Goal: Task Accomplishment & Management: Complete application form

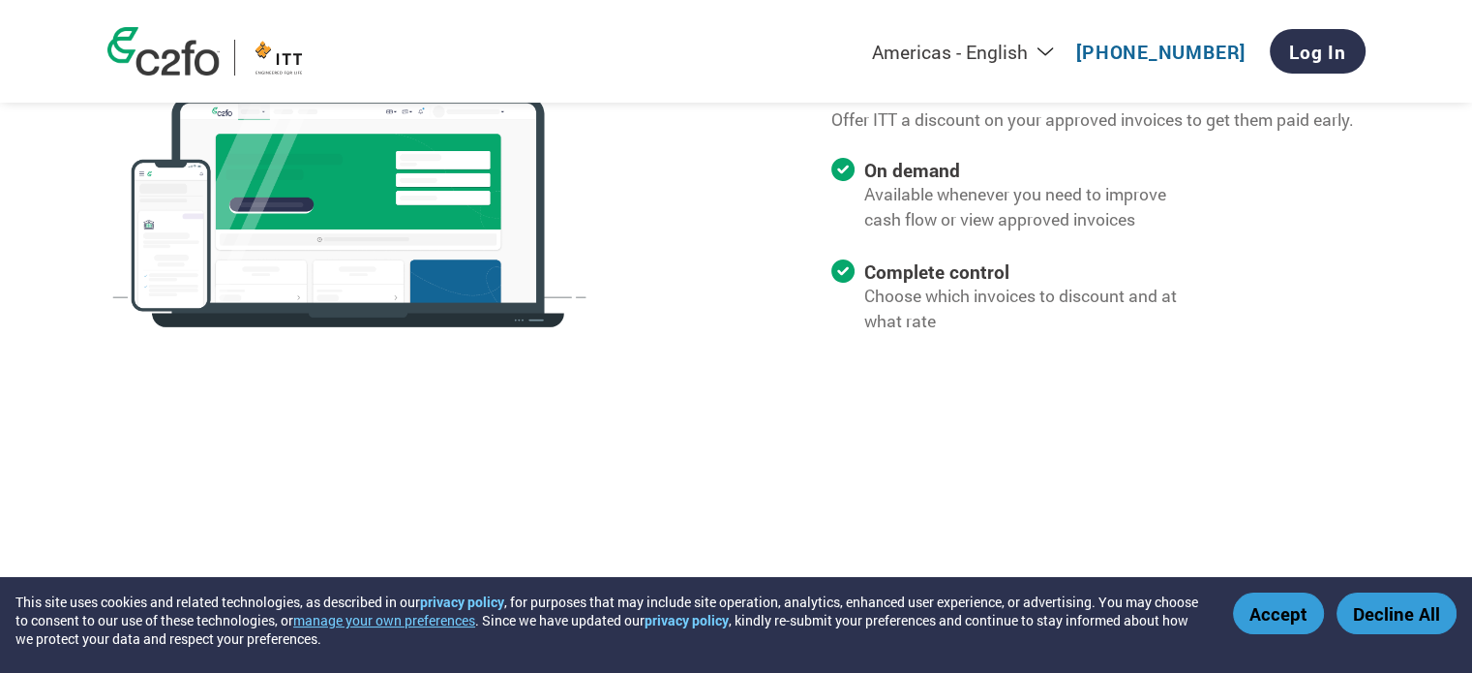
scroll to position [1935, 0]
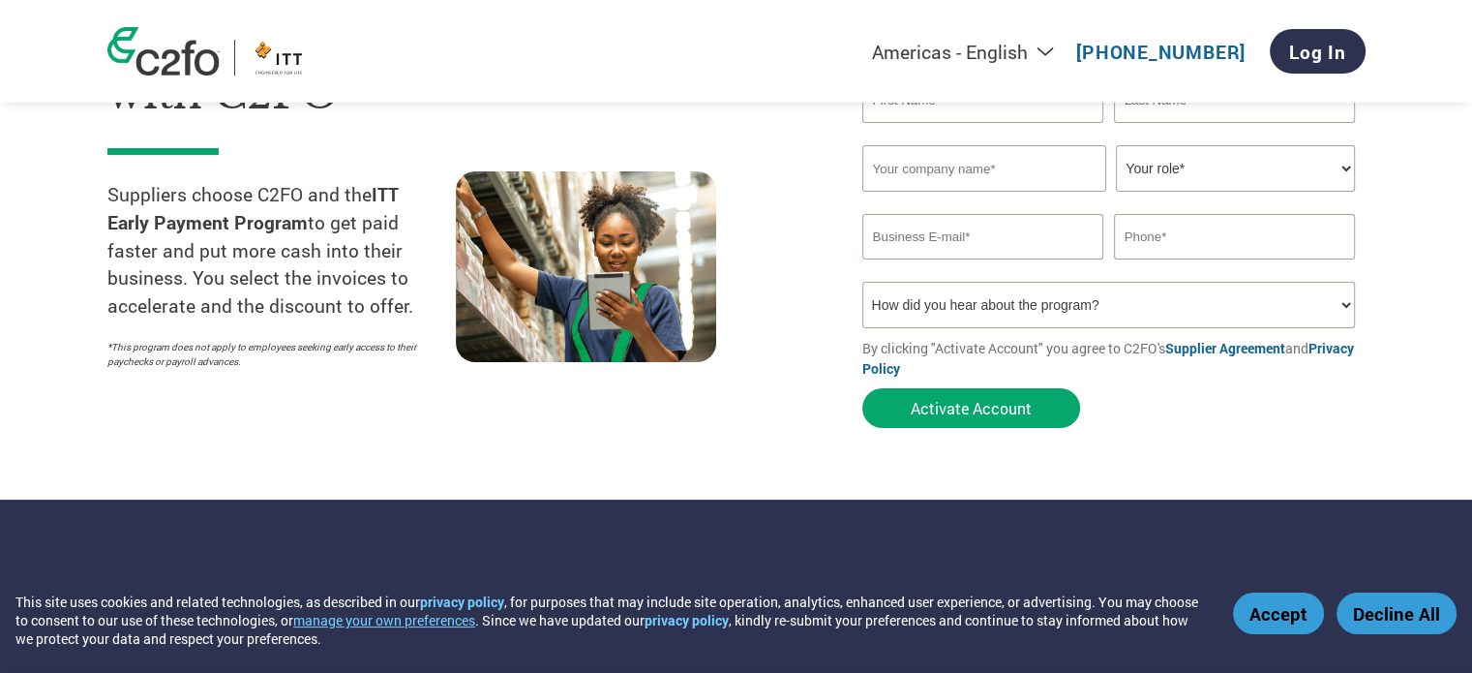
scroll to position [290, 0]
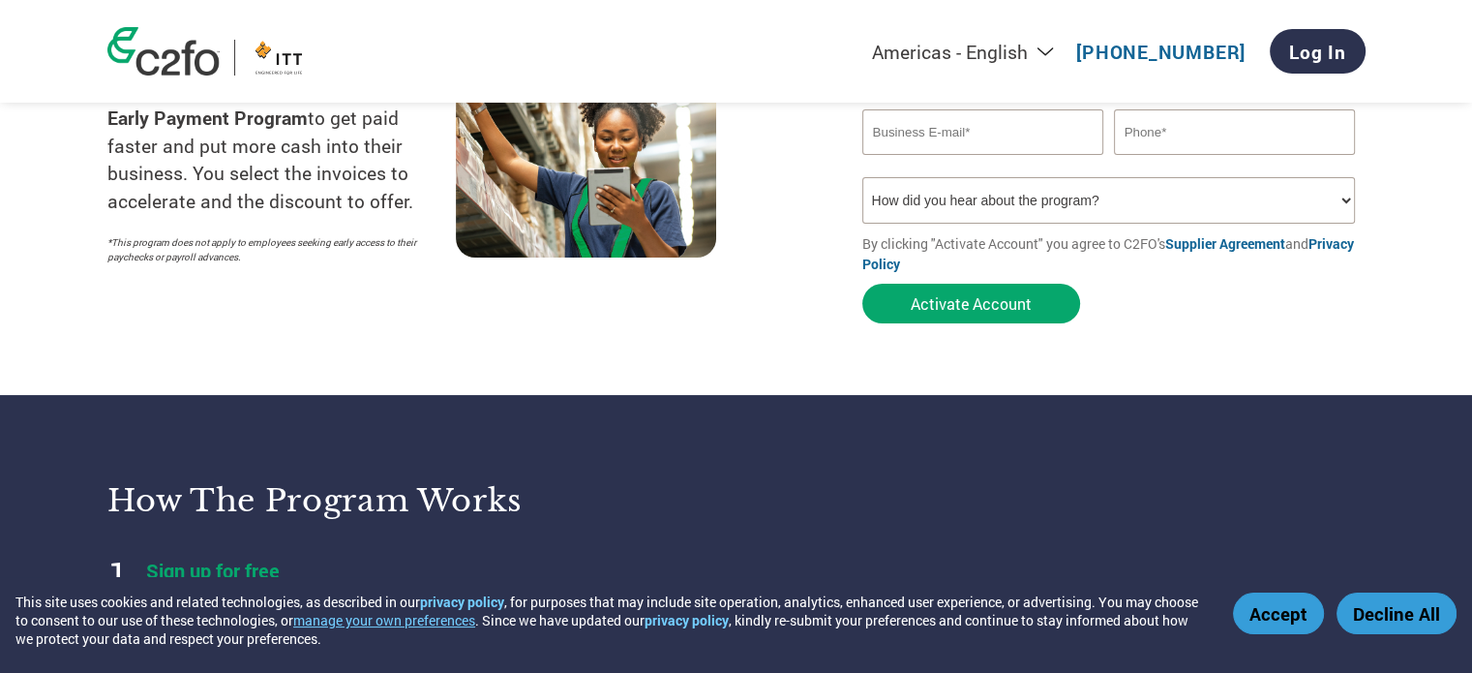
click at [1243, 243] on link "Supplier Agreement" at bounding box center [1225, 243] width 120 height 18
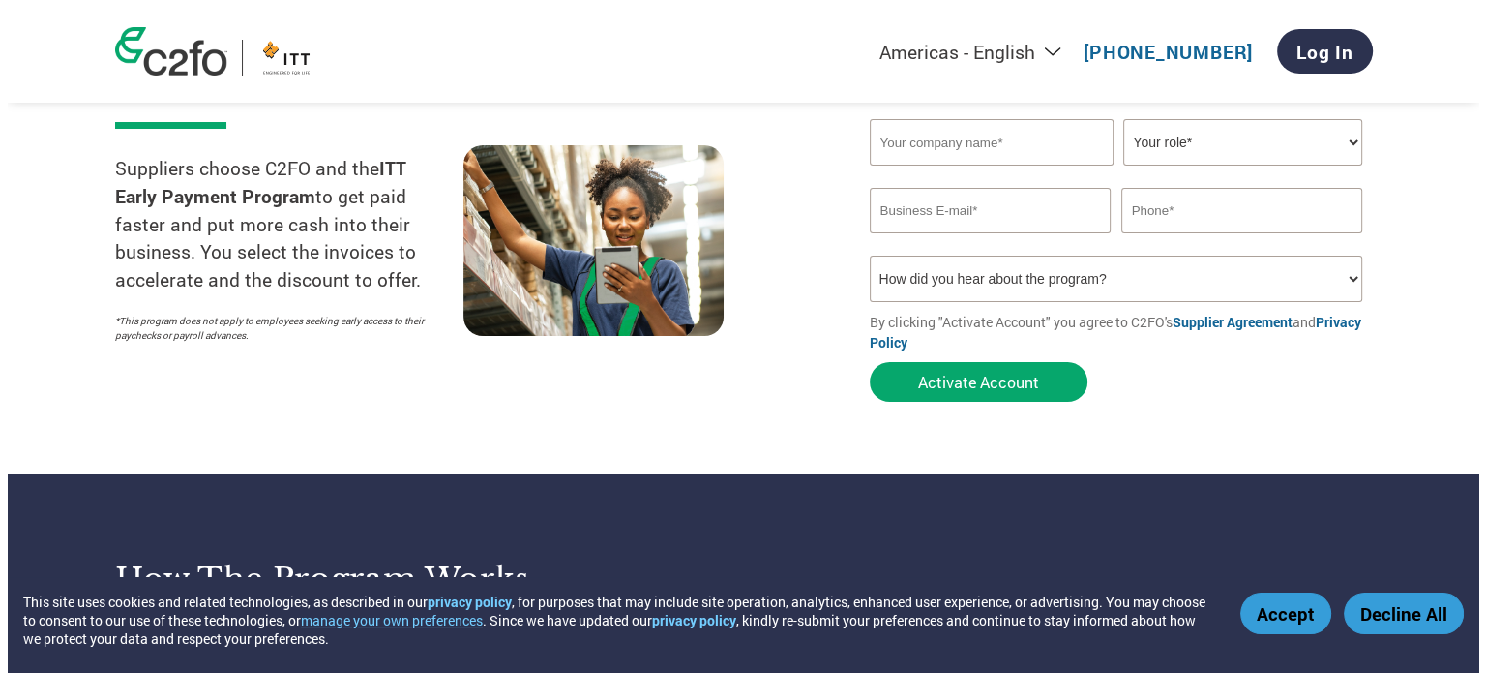
scroll to position [0, 0]
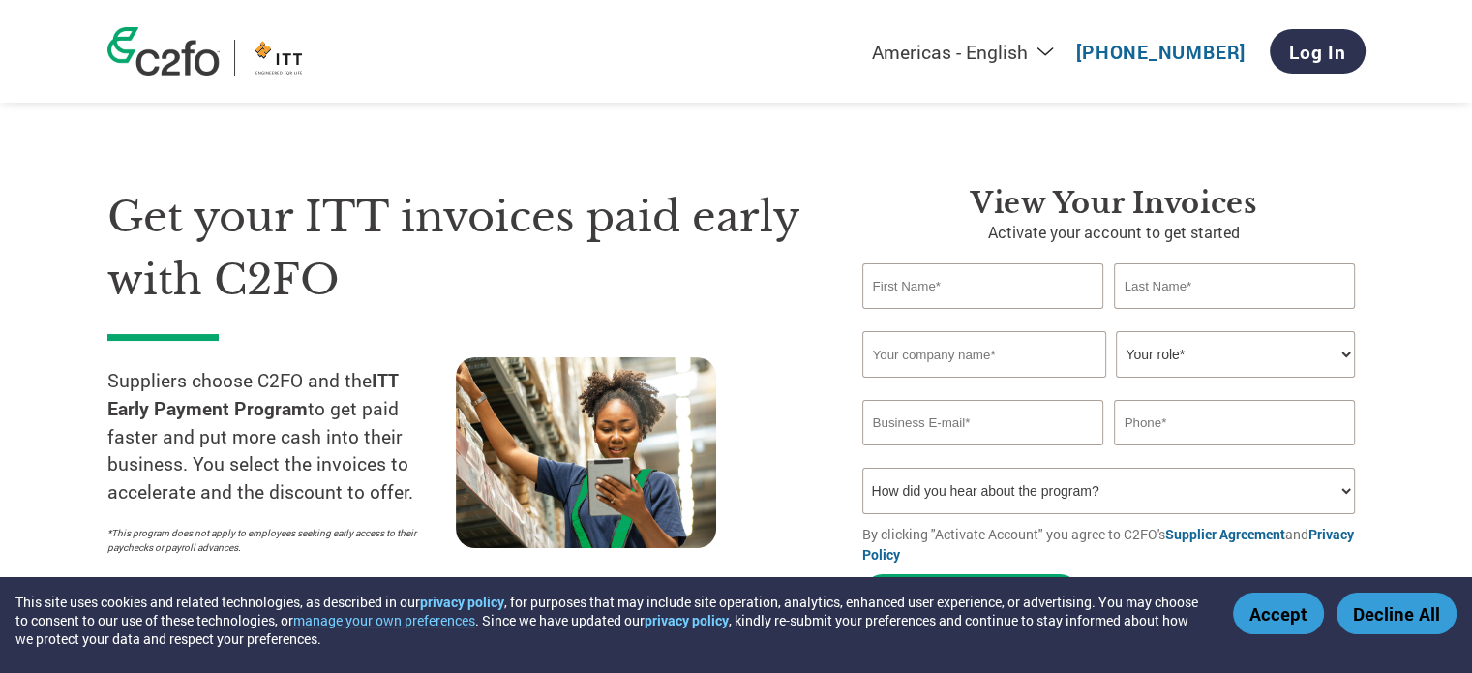
click at [888, 285] on input "text" at bounding box center [983, 285] width 242 height 45
type input "Christine"
click at [1145, 293] on input "text" at bounding box center [1235, 285] width 242 height 45
type input "Martinez"
click at [922, 362] on input "text" at bounding box center [984, 354] width 244 height 46
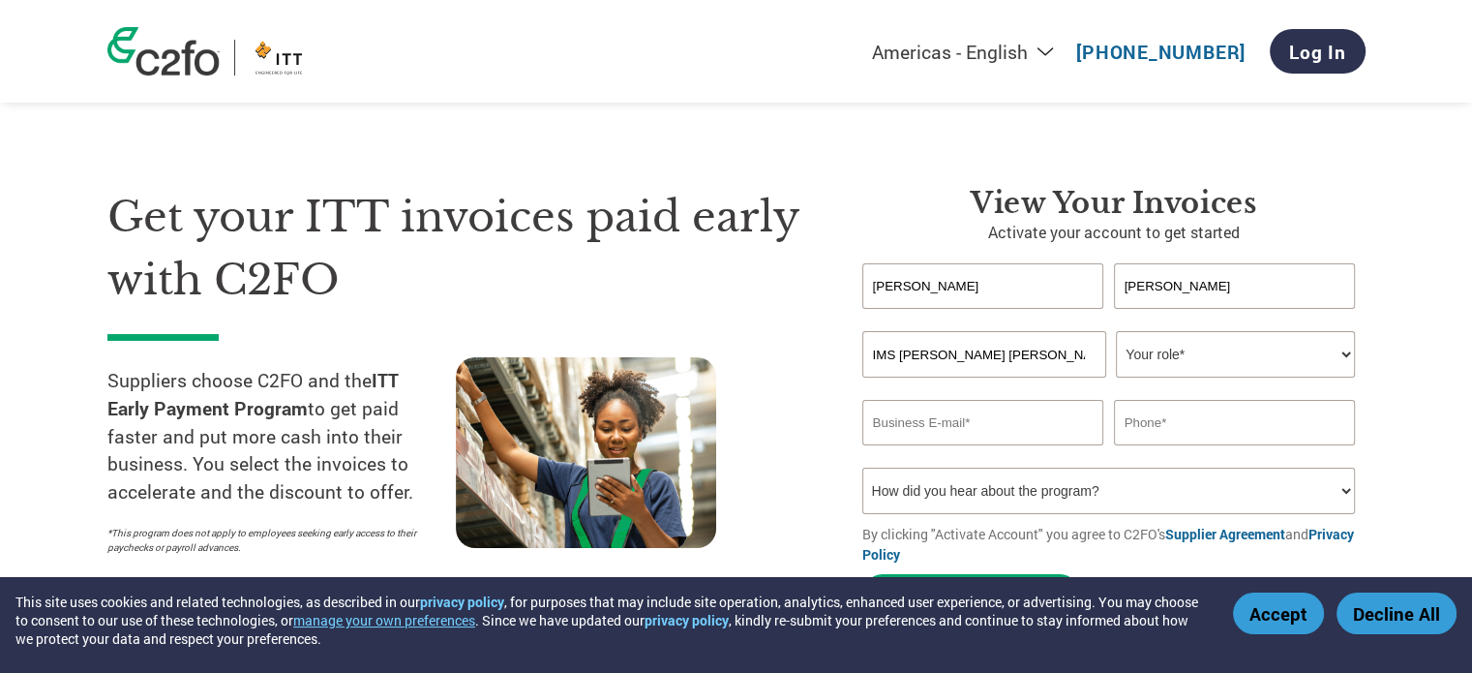
type input "IMS Buhrke Olson"
click at [1164, 355] on select "Your role* CFO Controller Credit Manager Finance Director Treasurer CEO Preside…" at bounding box center [1235, 354] width 239 height 46
select select "ACCOUNTS_RECEIVABLE"
click at [1116, 331] on select "Your role* CFO Controller Credit Manager Finance Director Treasurer CEO Preside…" at bounding box center [1235, 354] width 239 height 46
click at [879, 427] on input "email" at bounding box center [983, 422] width 242 height 45
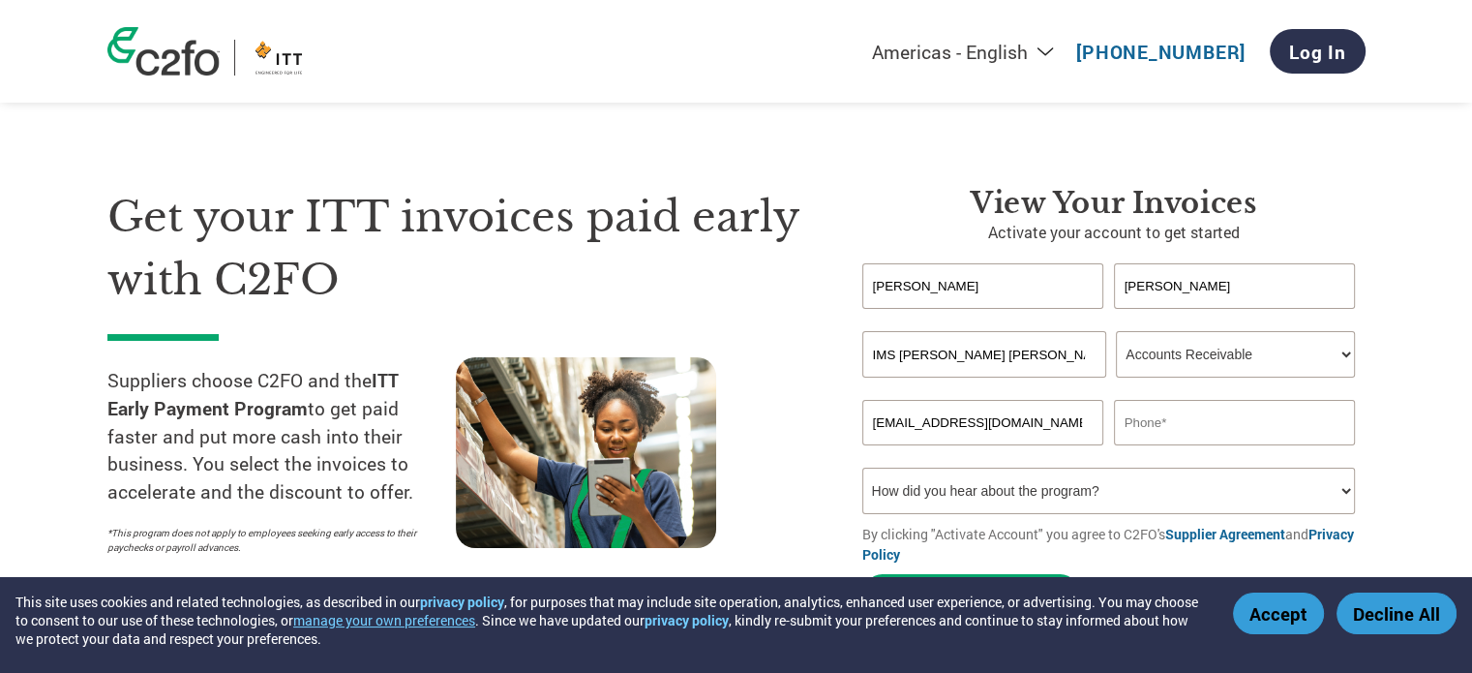
type input "acctsrec@imsmfg.com"
click at [1123, 422] on input "text" at bounding box center [1235, 422] width 242 height 45
type input "847-981-7550"
click at [1009, 488] on select "How did you hear about the program? Received a letter Email Social Media Online…" at bounding box center [1109, 490] width 494 height 46
select select "Email"
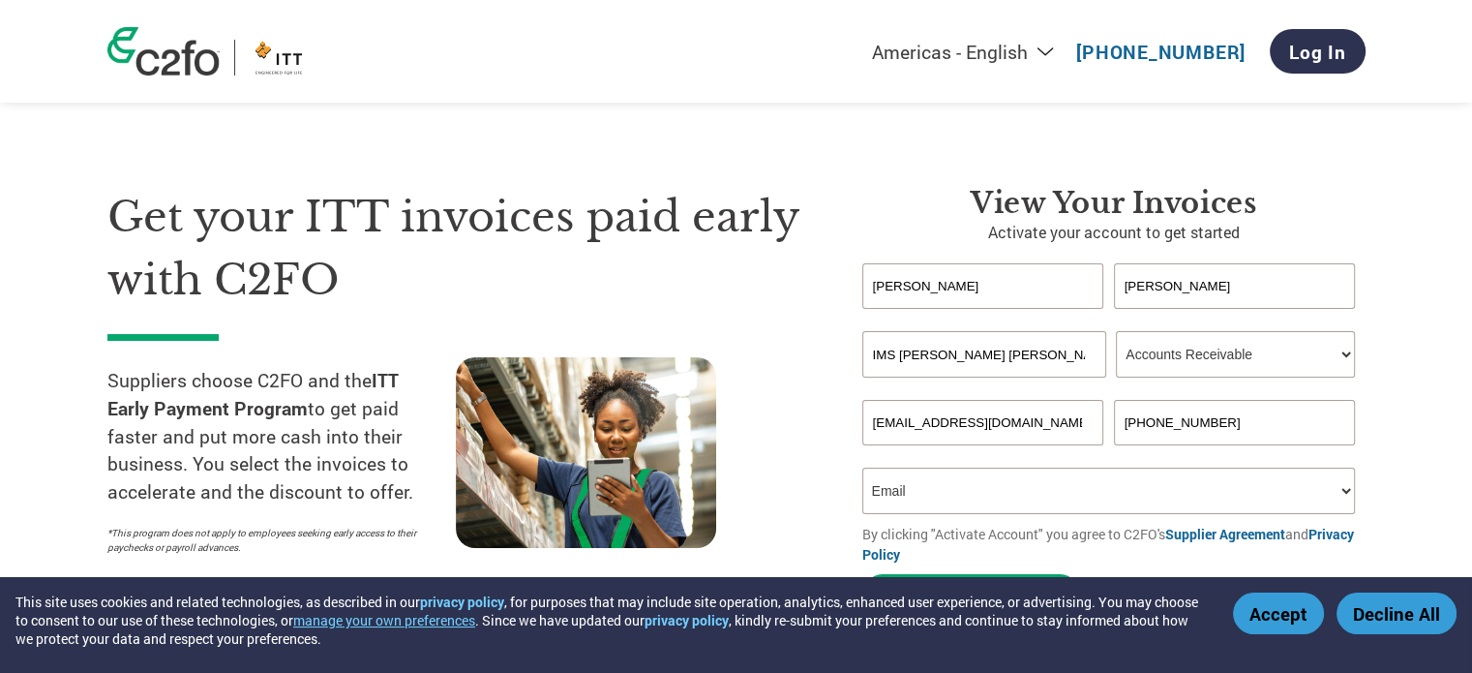
click at [862, 467] on select "How did you hear about the program? Received a letter Email Social Media Online…" at bounding box center [1109, 490] width 494 height 46
click at [1281, 617] on button "Accept" at bounding box center [1278, 613] width 91 height 42
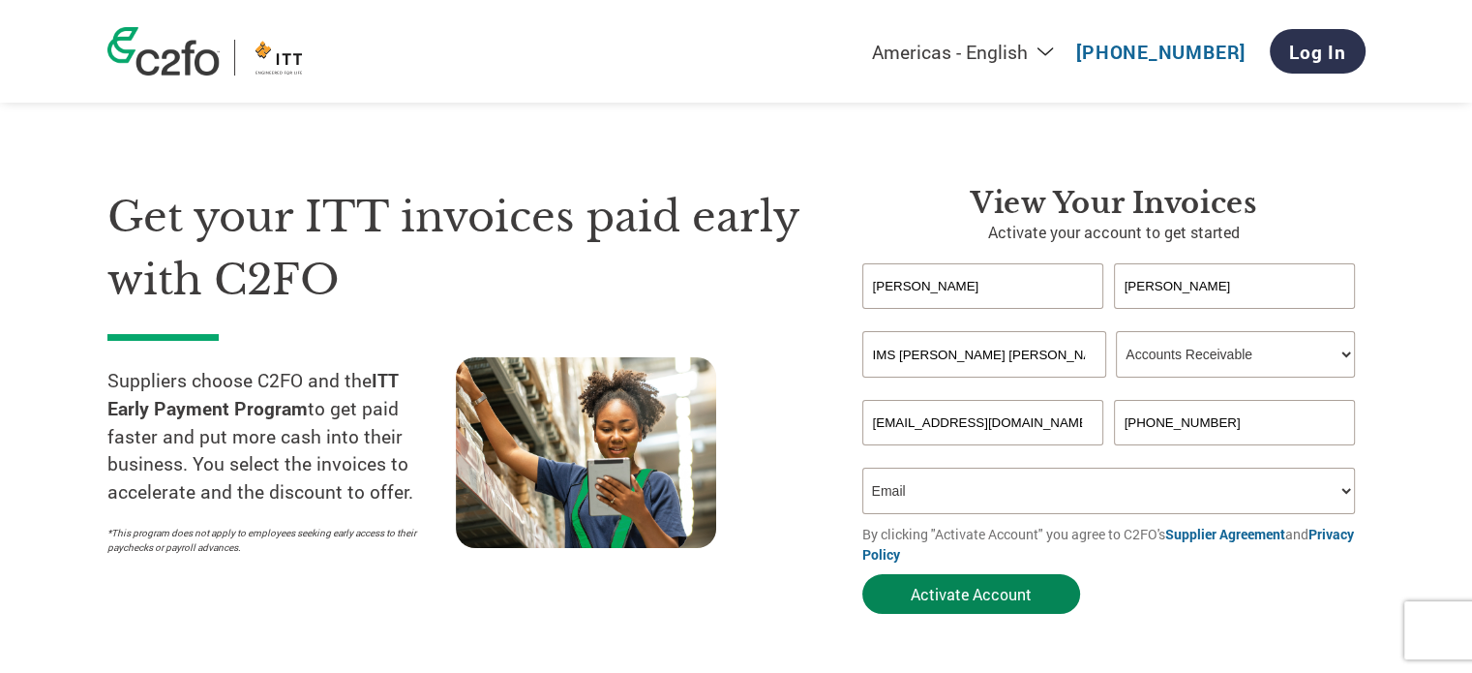
click at [960, 600] on button "Activate Account" at bounding box center [971, 594] width 218 height 40
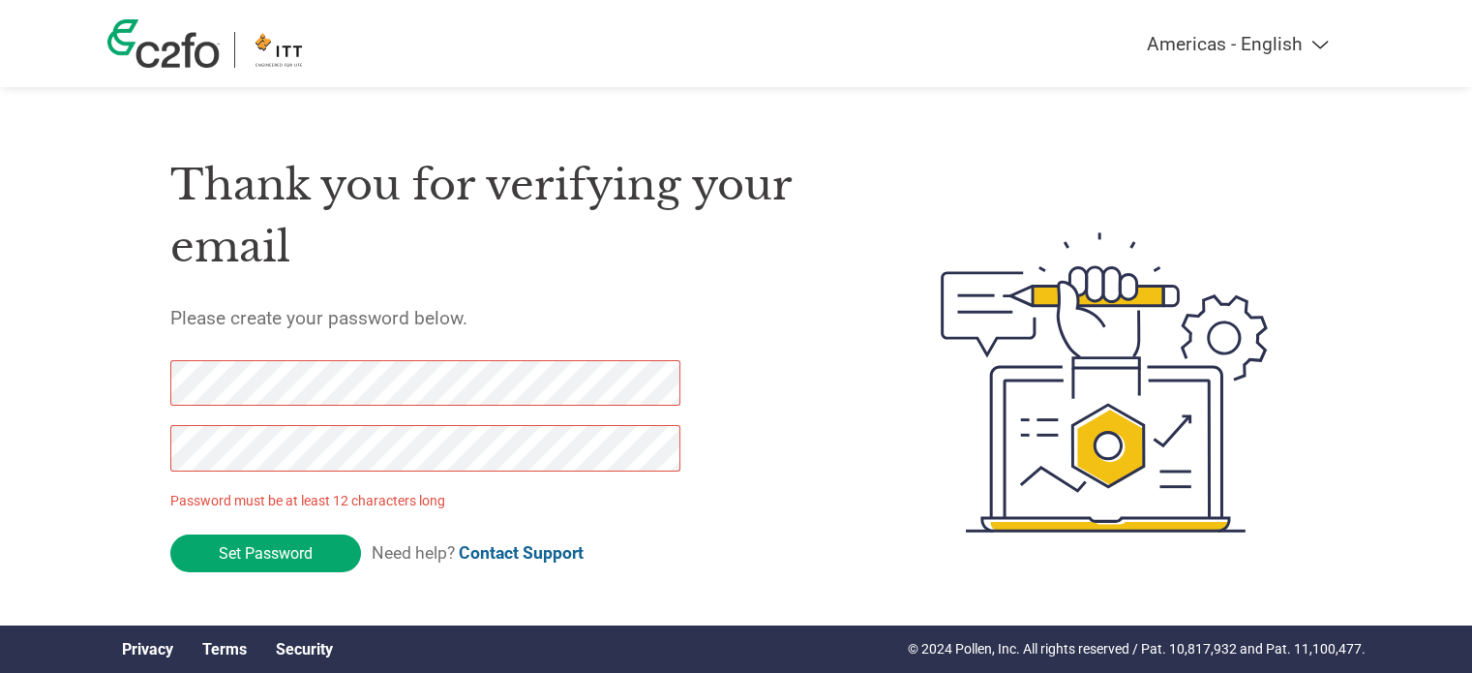
click at [154, 444] on div "Thank you for verifying your email Please create your password below. Password …" at bounding box center [736, 382] width 1258 height 513
click at [263, 555] on input "Set Password" at bounding box center [265, 553] width 191 height 38
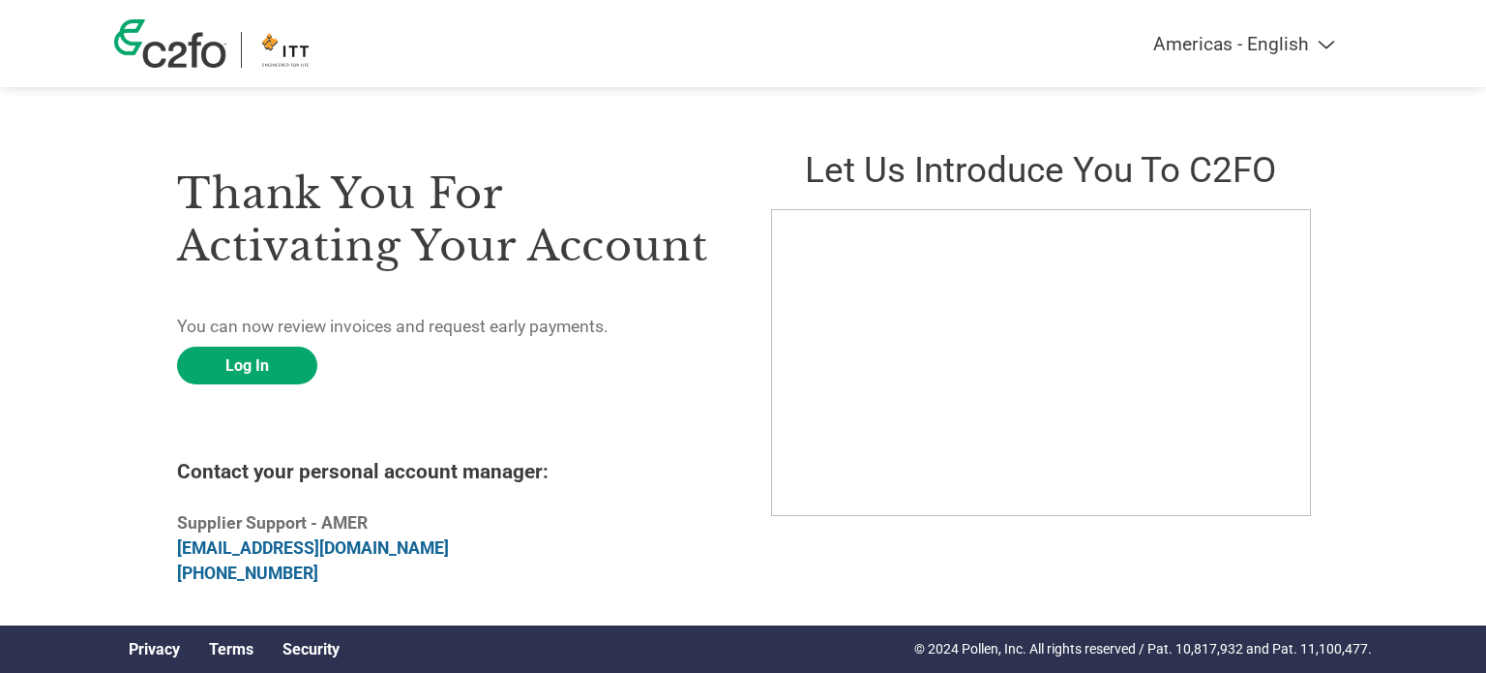
click at [1351, 180] on div "Thank you for activating your account You can now review invoices and request e…" at bounding box center [743, 364] width 1258 height 477
click at [255, 367] on link "Log In" at bounding box center [247, 365] width 140 height 38
